Goal: Communication & Community: Answer question/provide support

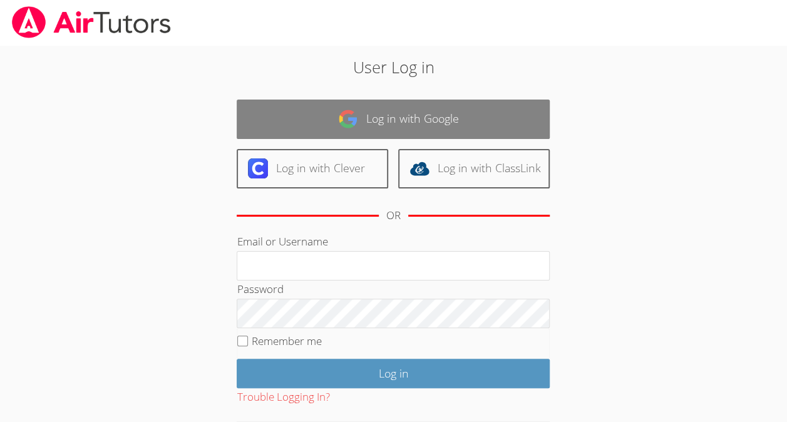
click at [485, 114] on link "Log in with Google" at bounding box center [393, 119] width 313 height 39
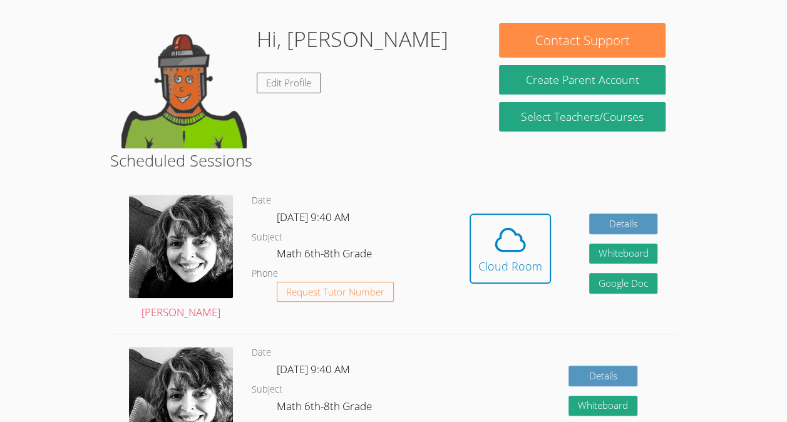
scroll to position [181, 0]
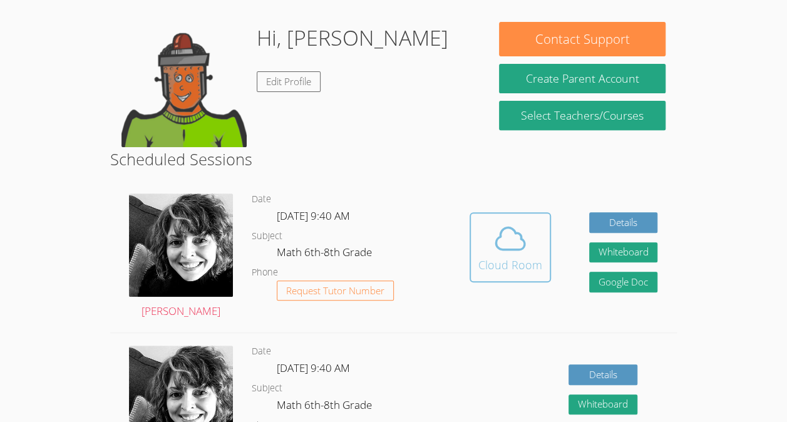
click at [497, 267] on div "Cloud Room" at bounding box center [510, 265] width 64 height 18
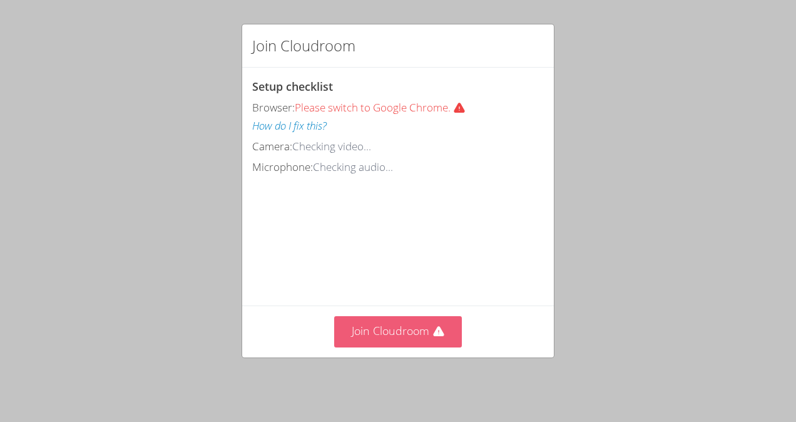
click at [404, 331] on button "Join Cloudroom" at bounding box center [398, 331] width 128 height 31
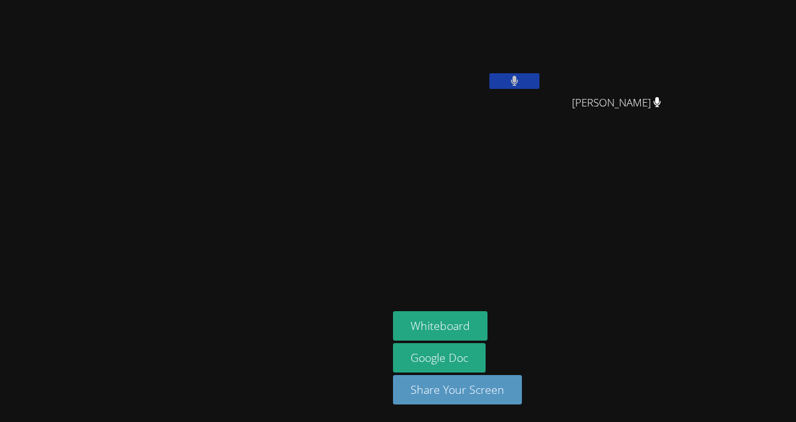
click at [518, 84] on icon at bounding box center [515, 81] width 8 height 11
click at [521, 84] on icon at bounding box center [514, 81] width 13 height 11
click at [540, 81] on button at bounding box center [515, 81] width 50 height 16
click at [488, 326] on button "Whiteboard" at bounding box center [440, 325] width 95 height 29
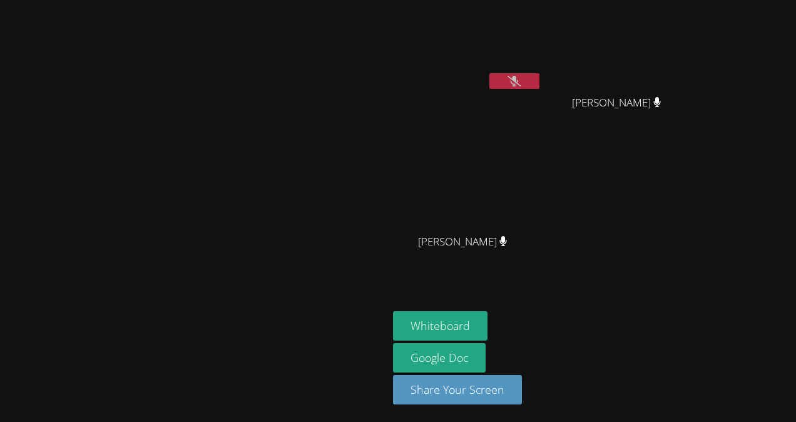
click at [540, 84] on button at bounding box center [515, 81] width 50 height 16
click at [540, 88] on button at bounding box center [515, 81] width 50 height 16
click at [540, 85] on button at bounding box center [515, 81] width 50 height 16
click at [540, 83] on button at bounding box center [515, 81] width 50 height 16
click at [521, 76] on icon at bounding box center [514, 81] width 13 height 11
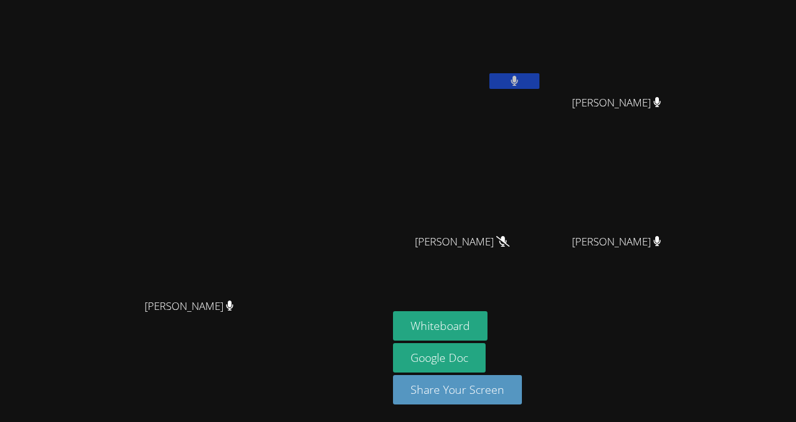
click at [540, 82] on button at bounding box center [515, 81] width 50 height 16
click at [521, 83] on icon at bounding box center [514, 81] width 13 height 11
click at [540, 83] on button at bounding box center [515, 81] width 50 height 16
click at [521, 80] on icon at bounding box center [514, 81] width 13 height 11
click at [519, 83] on icon at bounding box center [515, 81] width 8 height 11
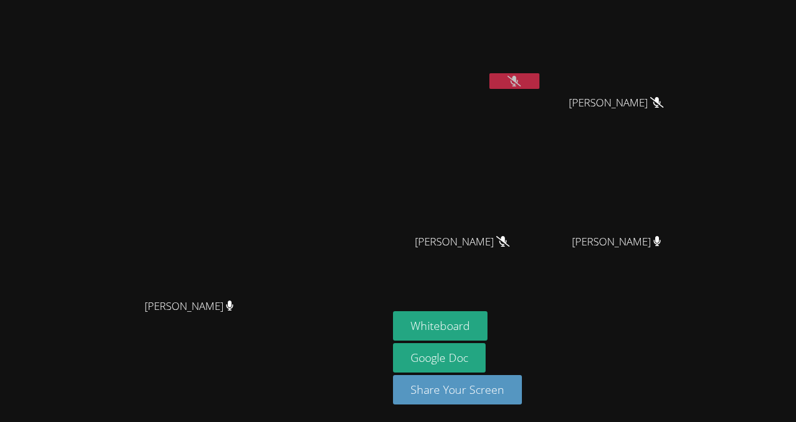
click at [521, 78] on icon at bounding box center [514, 81] width 13 height 11
click at [540, 78] on button at bounding box center [515, 81] width 50 height 16
click at [540, 84] on button at bounding box center [515, 81] width 50 height 16
click at [540, 85] on button at bounding box center [515, 81] width 50 height 16
click at [540, 76] on button at bounding box center [515, 81] width 50 height 16
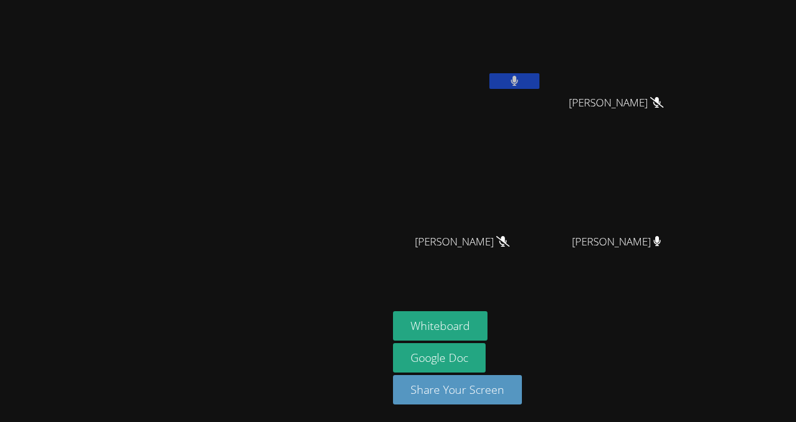
click at [519, 85] on icon at bounding box center [515, 81] width 8 height 11
click at [521, 80] on icon at bounding box center [514, 81] width 13 height 11
click at [540, 84] on button at bounding box center [515, 81] width 50 height 16
click at [540, 74] on button at bounding box center [515, 81] width 50 height 16
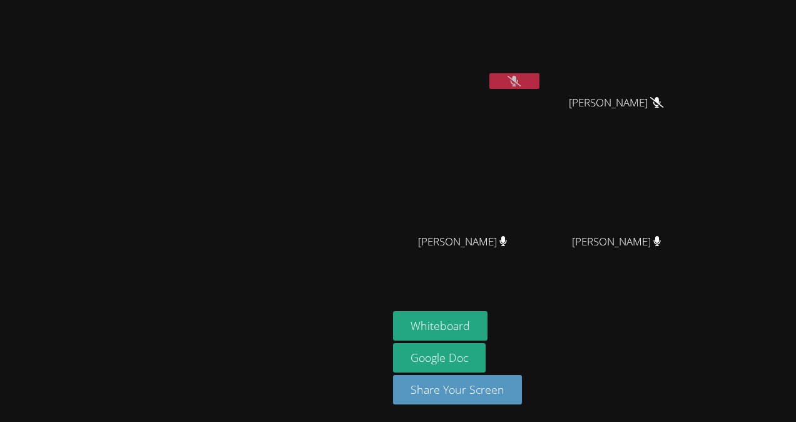
click at [540, 83] on button at bounding box center [515, 81] width 50 height 16
click at [521, 76] on icon at bounding box center [514, 81] width 13 height 11
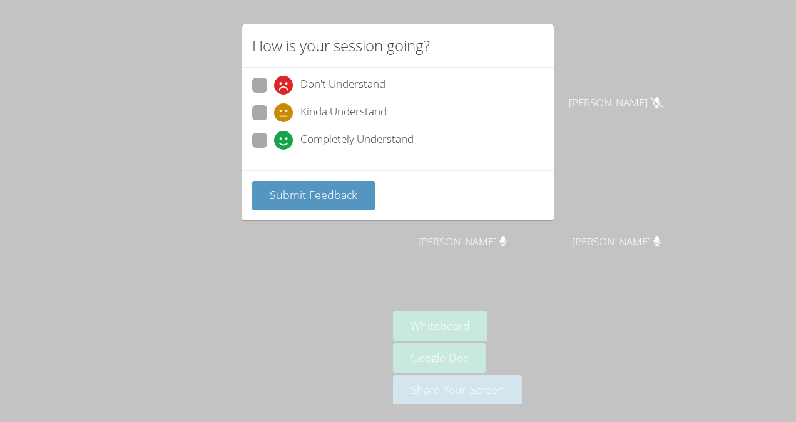
click at [374, 103] on span "Kinda Understand" at bounding box center [343, 112] width 86 height 19
click at [285, 105] on input "Kinda Understand" at bounding box center [279, 110] width 11 height 11
radio input "true"
click at [336, 194] on span "Submit Feedback" at bounding box center [314, 194] width 88 height 15
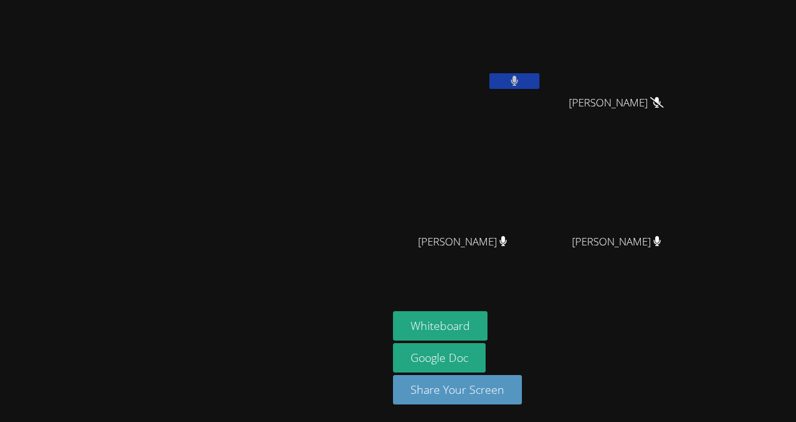
click at [519, 79] on icon at bounding box center [515, 81] width 8 height 11
click at [542, 71] on video at bounding box center [467, 47] width 149 height 84
click at [521, 78] on icon at bounding box center [514, 81] width 13 height 11
